Goal: Transaction & Acquisition: Subscribe to service/newsletter

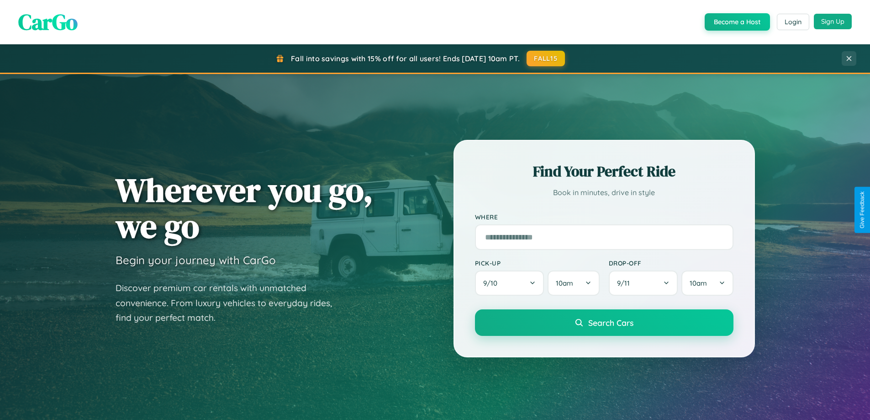
click at [833, 21] on button "Sign Up" at bounding box center [833, 22] width 38 height 16
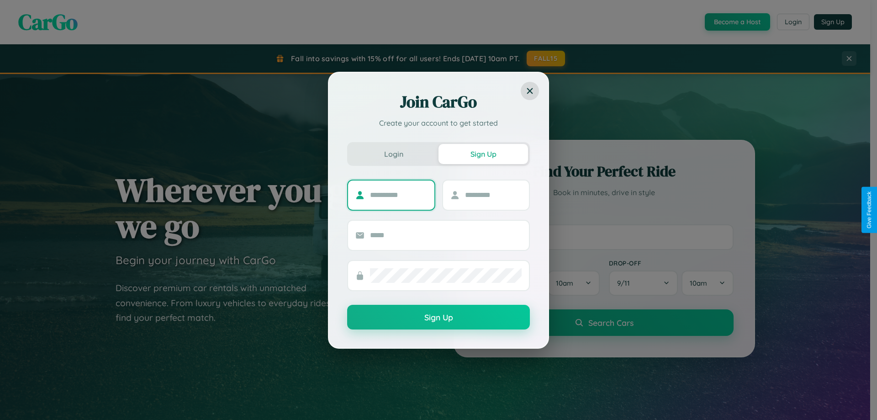
click at [398, 195] on input "text" at bounding box center [398, 195] width 57 height 15
type input "*******"
click at [493, 195] on input "text" at bounding box center [493, 195] width 57 height 15
type input "******"
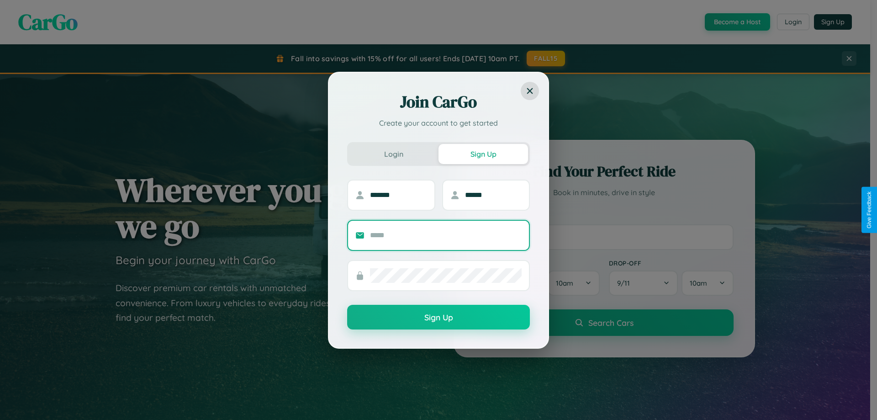
click at [446, 235] on input "text" at bounding box center [446, 235] width 152 height 15
type input "**********"
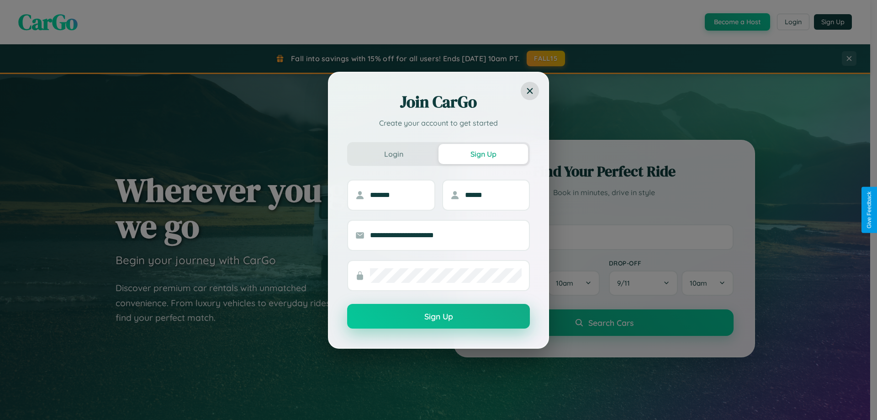
click at [438, 316] on button "Sign Up" at bounding box center [438, 316] width 183 height 25
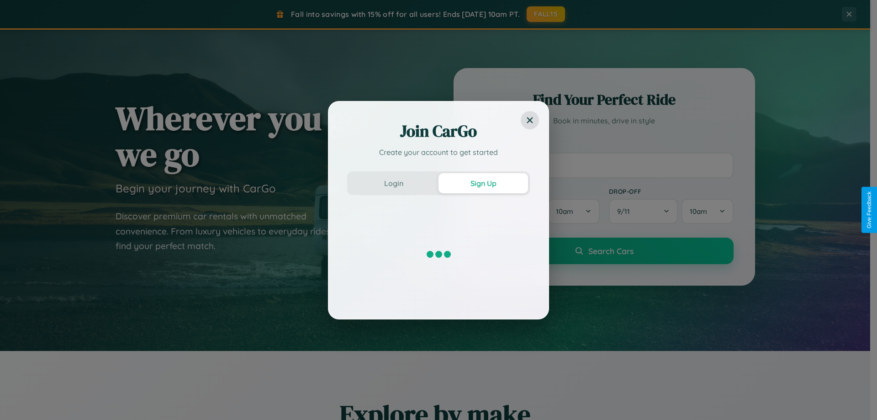
scroll to position [1757, 0]
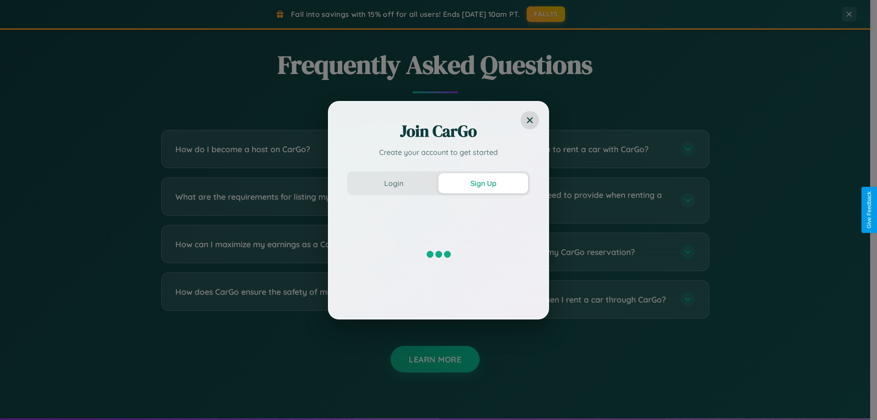
click at [576, 299] on div "Join CarGo Create your account to get started Login Sign Up" at bounding box center [438, 210] width 877 height 420
click at [576, 252] on div "Join CarGo Create your account to get started Login Sign Up" at bounding box center [438, 210] width 877 height 420
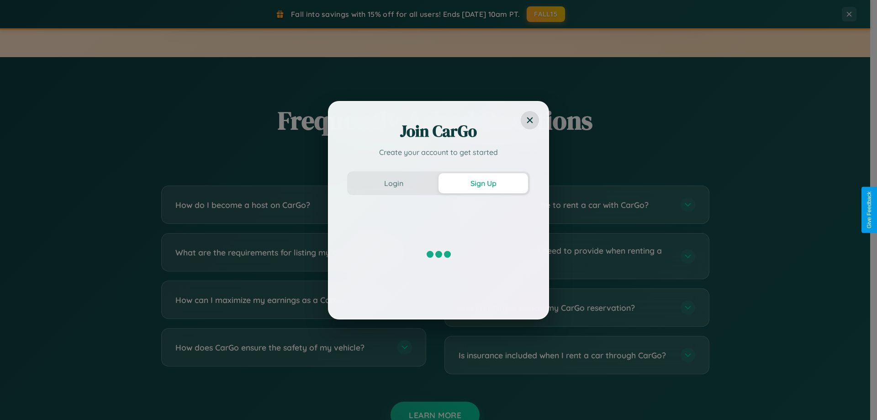
scroll to position [197, 0]
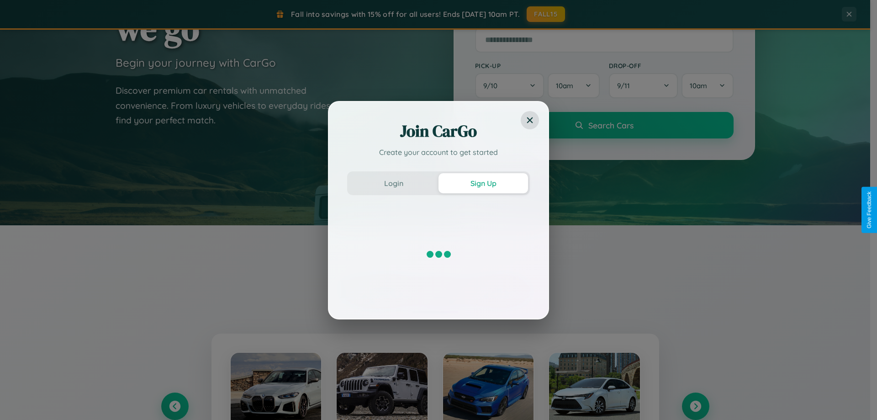
click at [695, 406] on div "Join CarGo Create your account to get started Login Sign Up" at bounding box center [438, 210] width 877 height 420
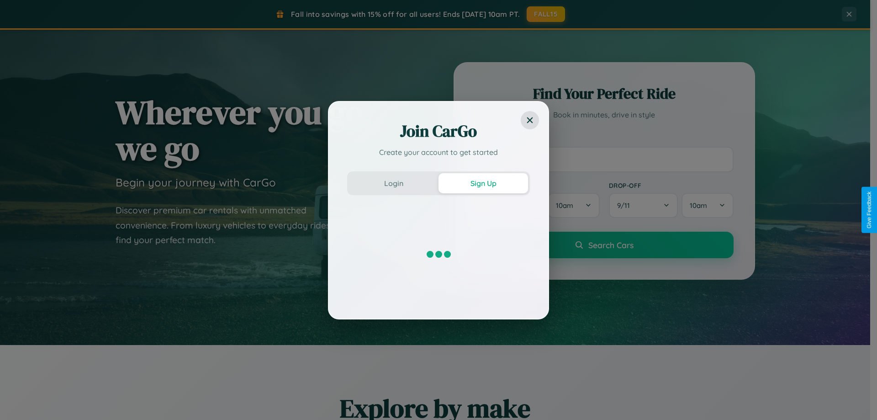
scroll to position [0, 0]
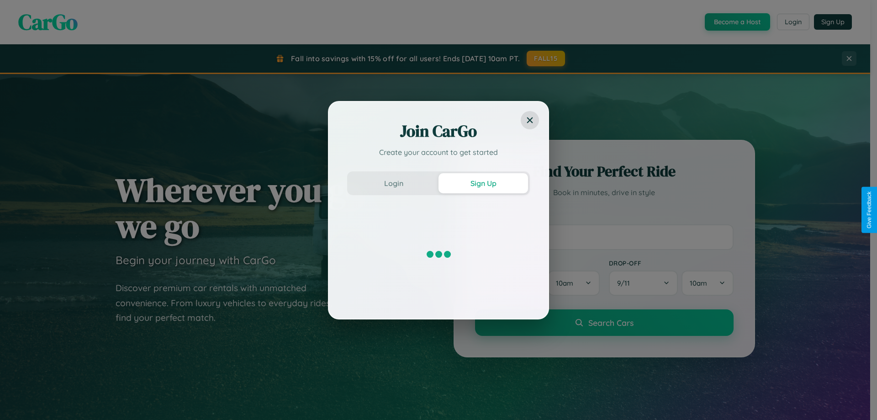
click at [736, 22] on div "Join CarGo Create your account to get started Login Sign Up" at bounding box center [438, 210] width 877 height 420
click at [483, 183] on button "Sign Up" at bounding box center [483, 183] width 90 height 20
